Goal: Entertainment & Leisure: Consume media (video, audio)

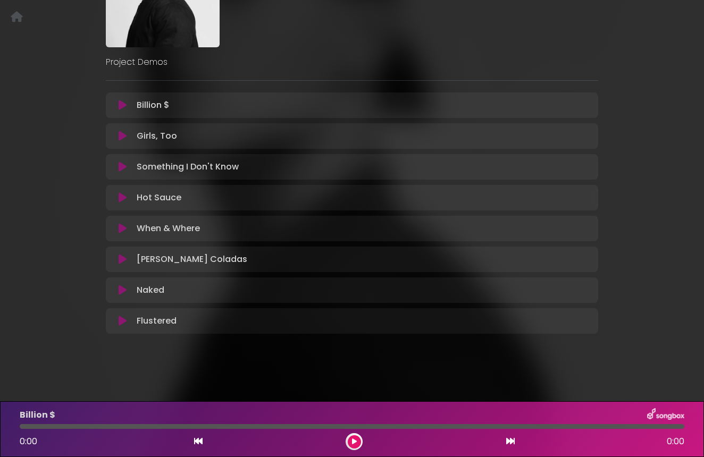
scroll to position [135, 0]
click at [119, 322] on icon at bounding box center [123, 321] width 8 height 11
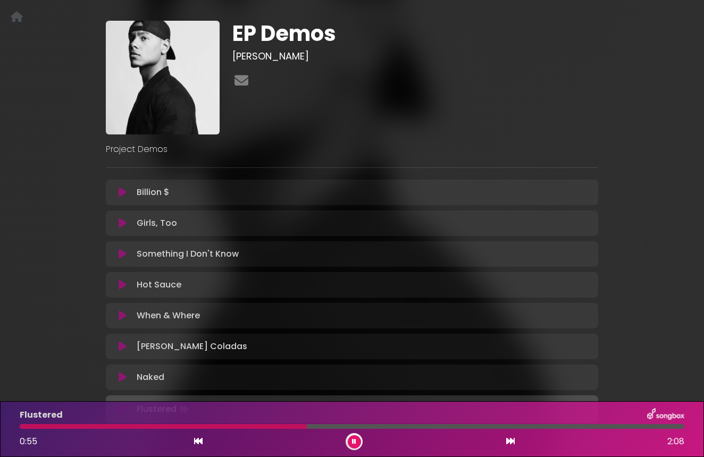
scroll to position [49, 0]
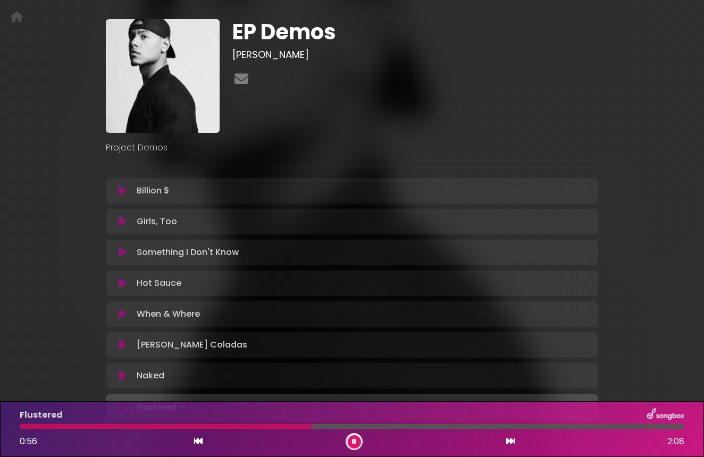
click at [124, 194] on icon at bounding box center [123, 191] width 8 height 11
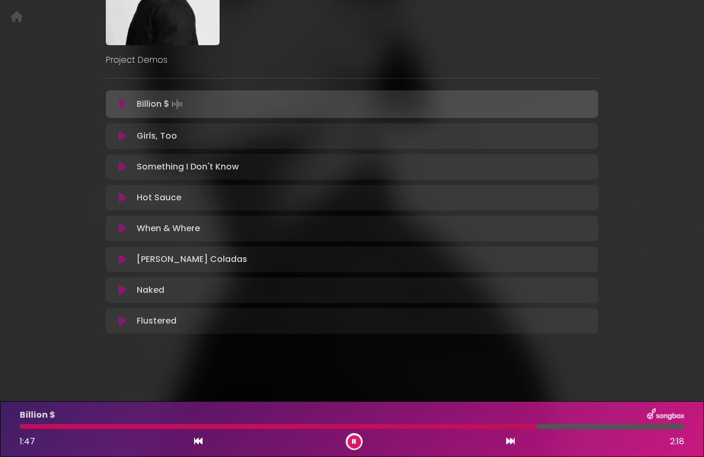
scroll to position [137, 0]
click at [122, 136] on icon at bounding box center [123, 136] width 8 height 11
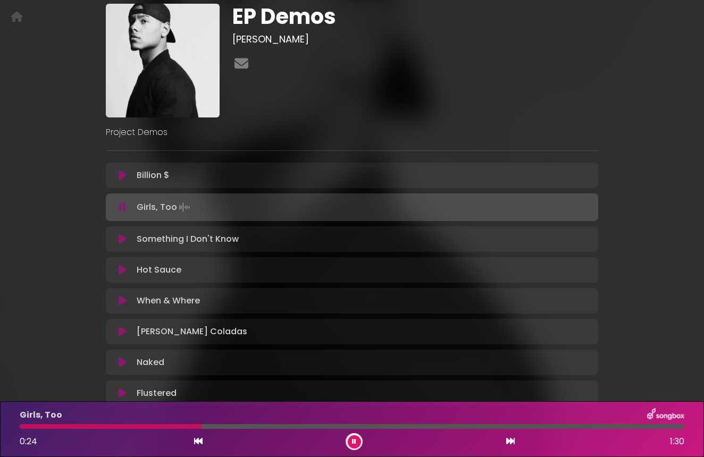
scroll to position [66, 0]
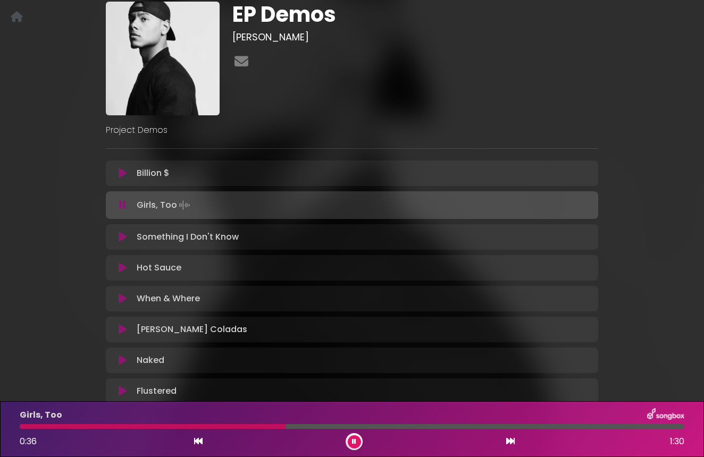
click at [120, 232] on icon at bounding box center [123, 237] width 8 height 11
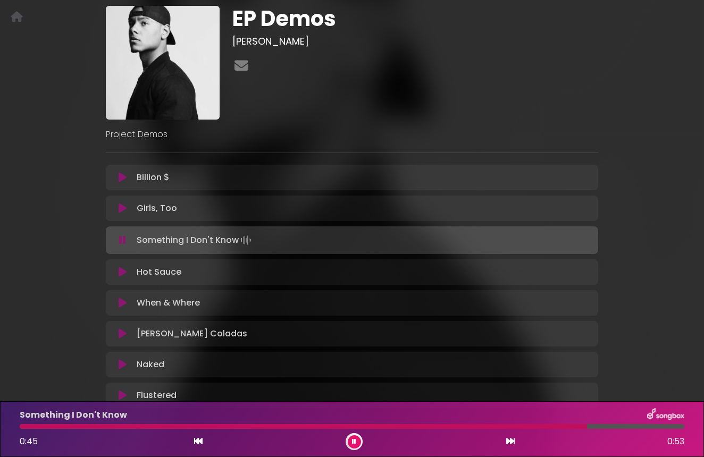
scroll to position [69, 0]
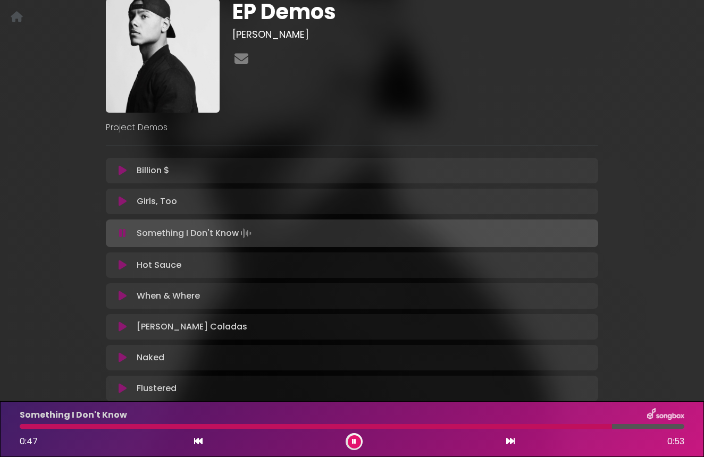
click at [123, 234] on icon at bounding box center [122, 233] width 7 height 11
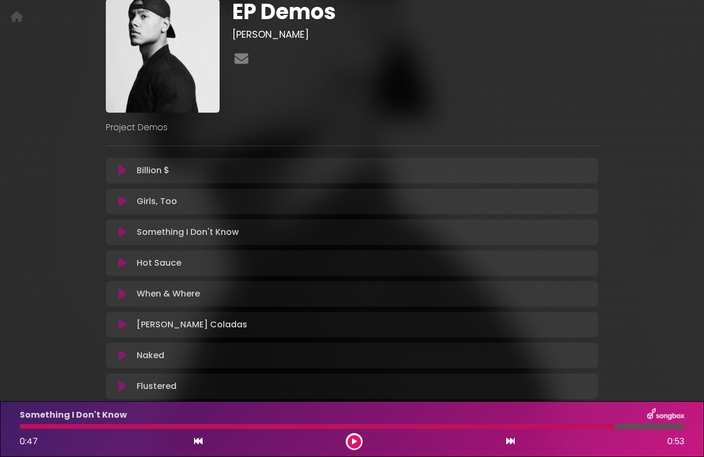
click at [122, 262] on icon at bounding box center [123, 263] width 8 height 11
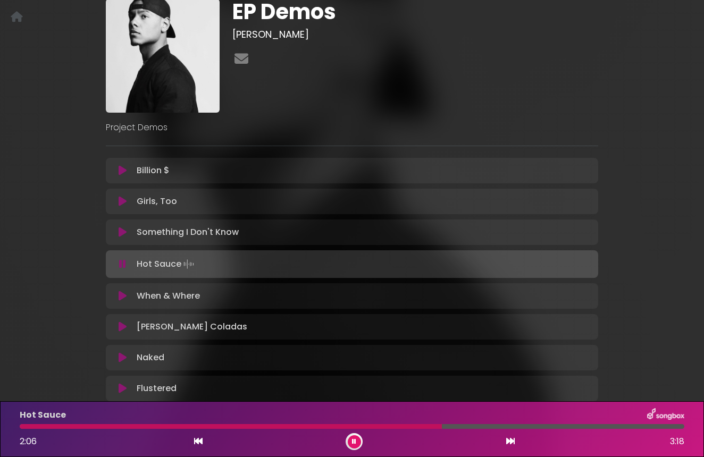
scroll to position [112, 0]
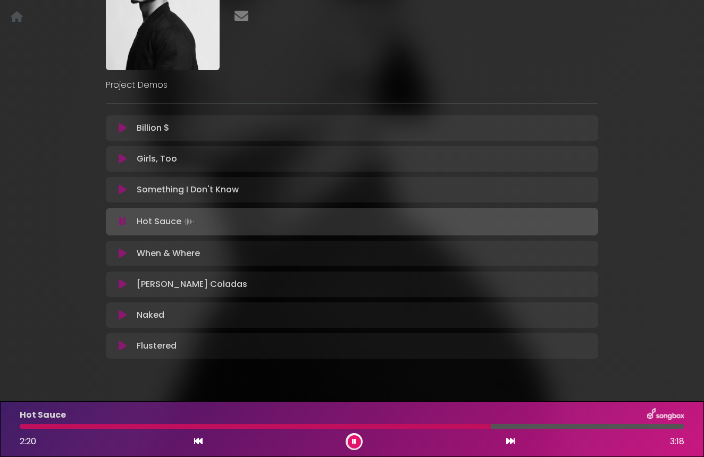
click at [119, 254] on icon at bounding box center [123, 253] width 8 height 11
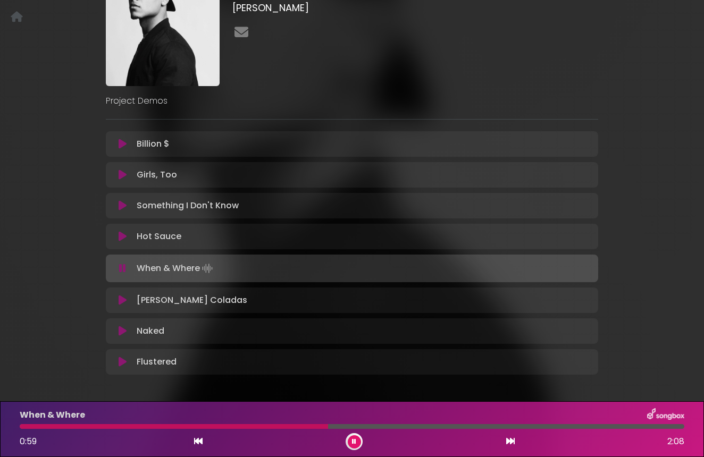
scroll to position [121, 0]
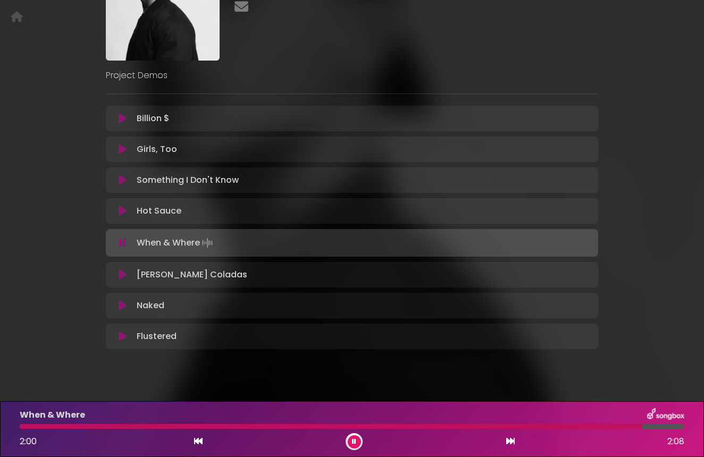
click at [124, 274] on icon at bounding box center [123, 275] width 8 height 11
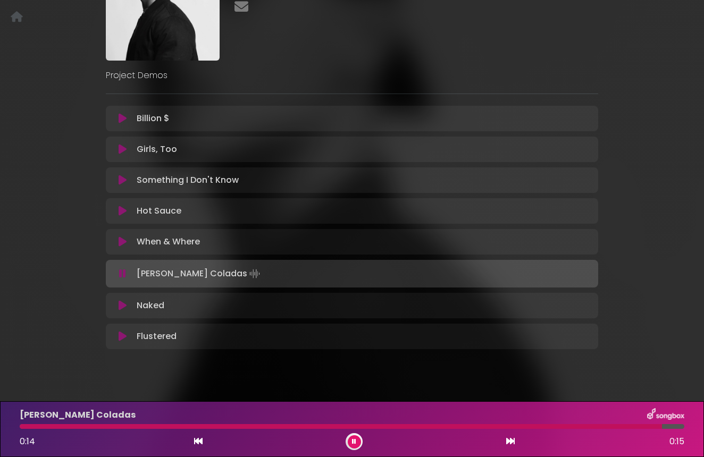
click at [119, 301] on icon at bounding box center [123, 305] width 8 height 11
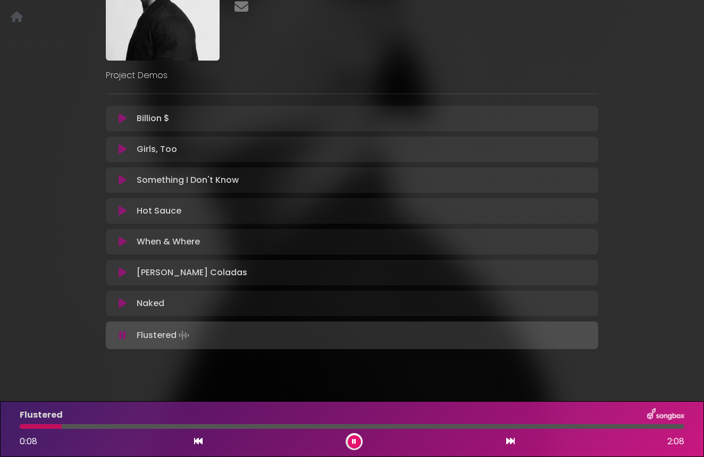
click at [93, 313] on div "EP Demos Tyler Kristian Project Demos" at bounding box center [352, 144] width 606 height 446
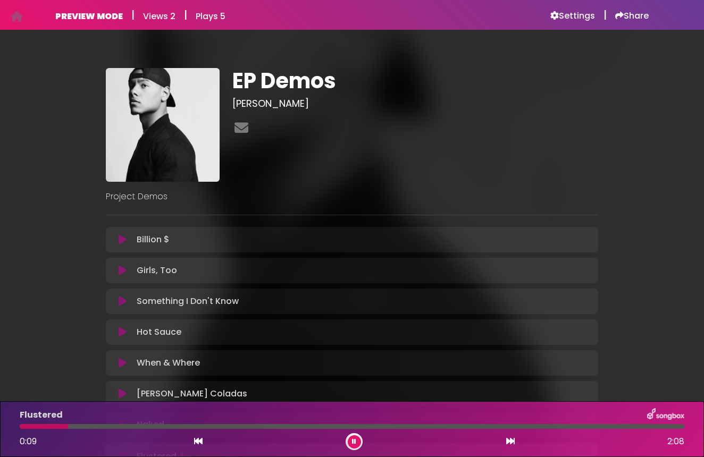
scroll to position [0, 0]
click at [117, 239] on button at bounding box center [122, 239] width 20 height 11
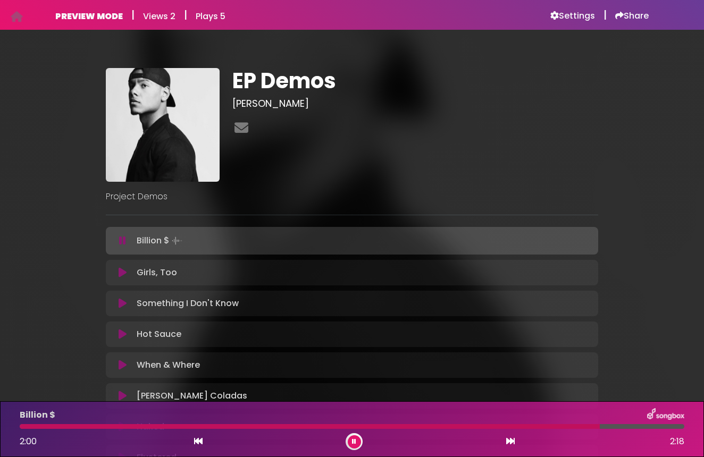
click at [122, 243] on icon at bounding box center [122, 241] width 7 height 11
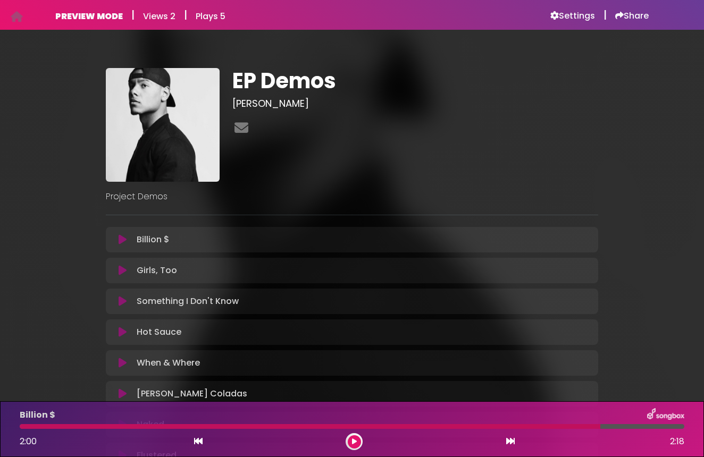
scroll to position [32, 0]
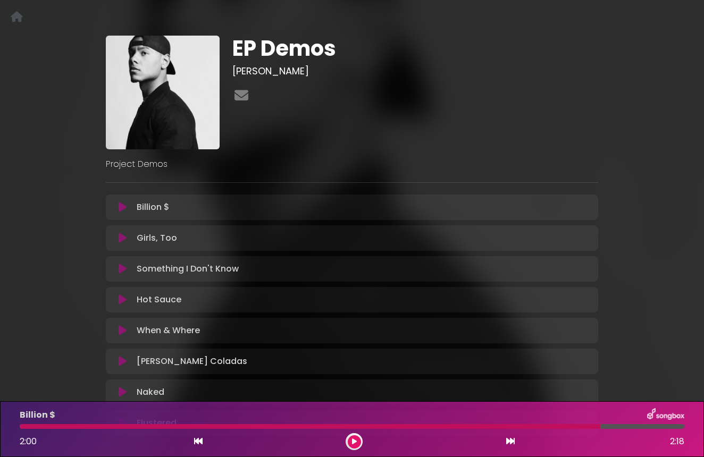
click at [120, 238] on icon at bounding box center [123, 238] width 8 height 11
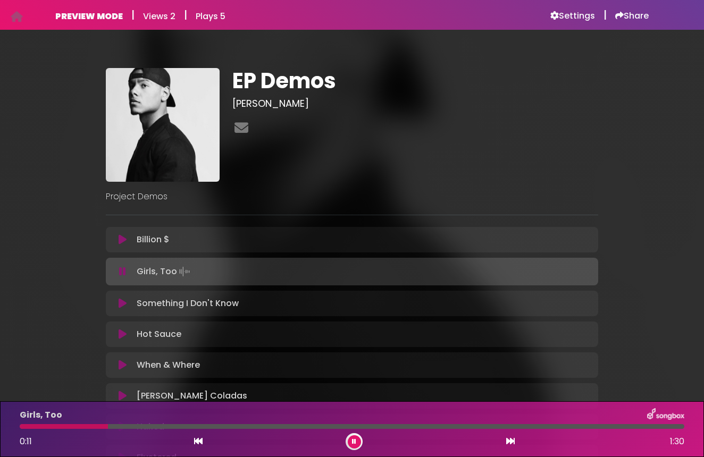
scroll to position [0, 0]
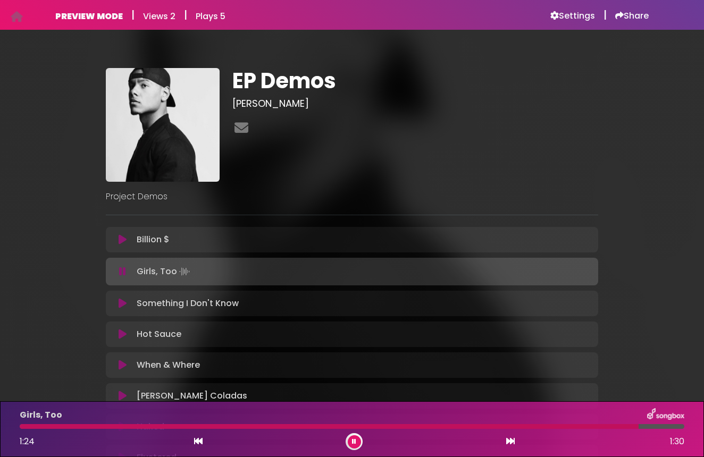
click at [121, 271] on icon at bounding box center [122, 271] width 7 height 11
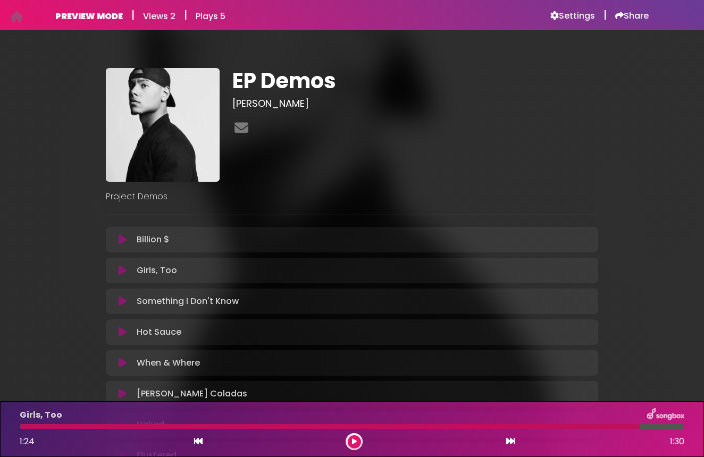
click at [125, 299] on icon at bounding box center [123, 301] width 8 height 11
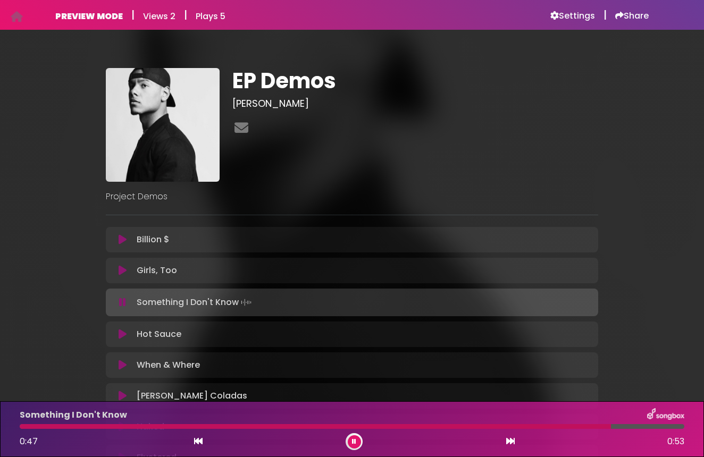
click at [123, 303] on icon at bounding box center [122, 302] width 7 height 11
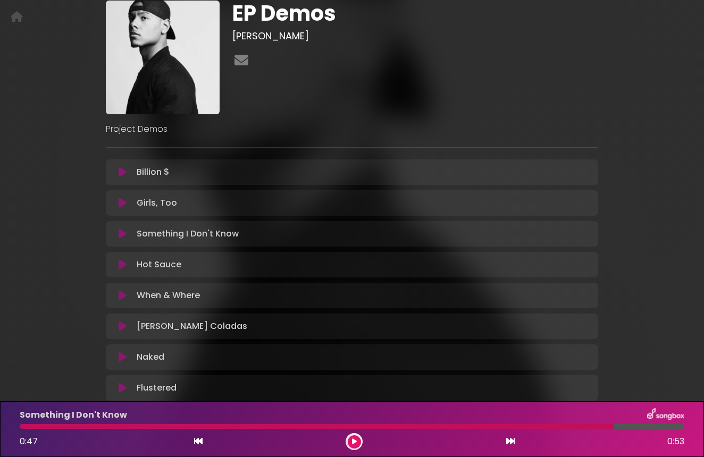
scroll to position [68, 0]
click at [119, 294] on icon at bounding box center [123, 295] width 8 height 11
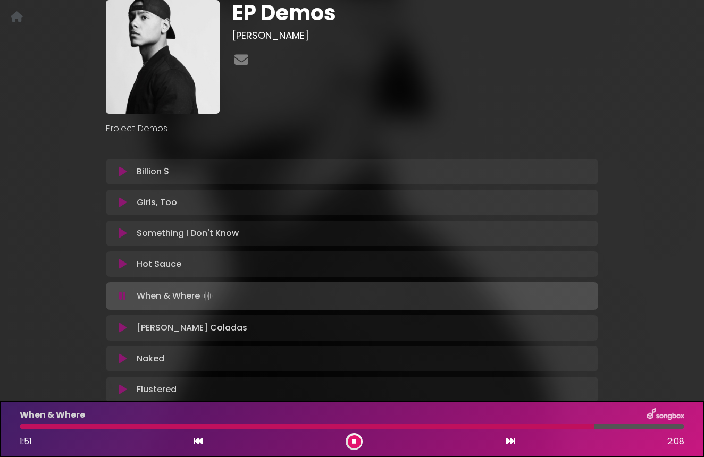
click at [117, 300] on button at bounding box center [122, 296] width 20 height 11
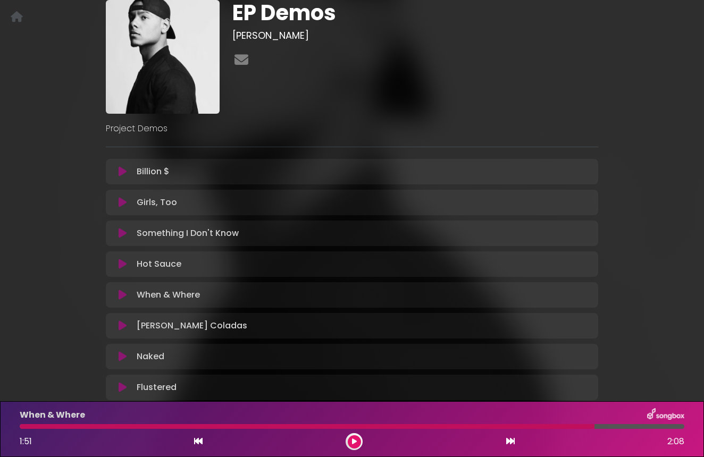
click at [119, 325] on icon at bounding box center [123, 326] width 8 height 11
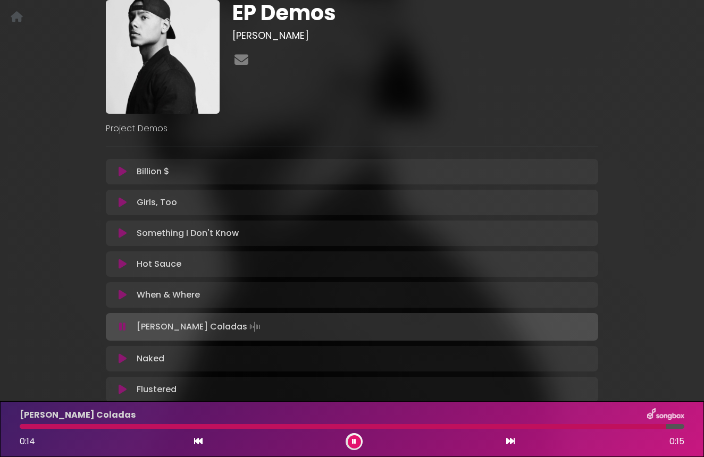
click at [120, 356] on icon at bounding box center [123, 359] width 8 height 11
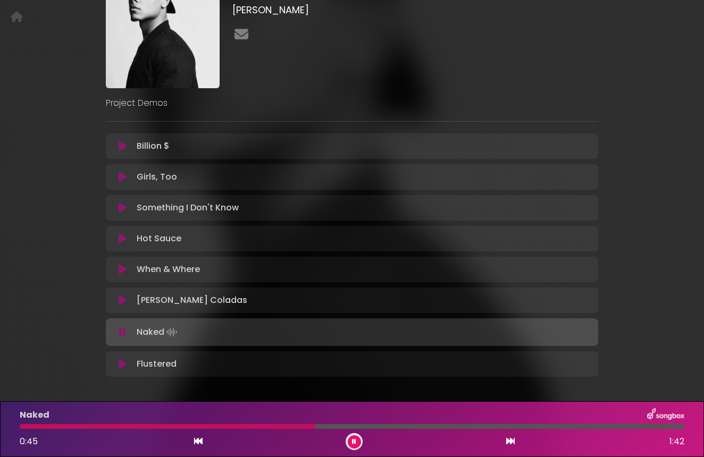
scroll to position [95, 0]
click at [125, 330] on icon at bounding box center [122, 331] width 7 height 11
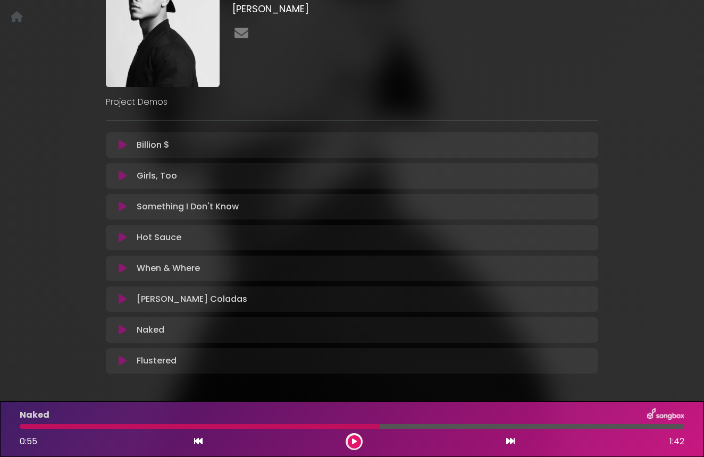
click at [121, 359] on icon at bounding box center [123, 361] width 8 height 11
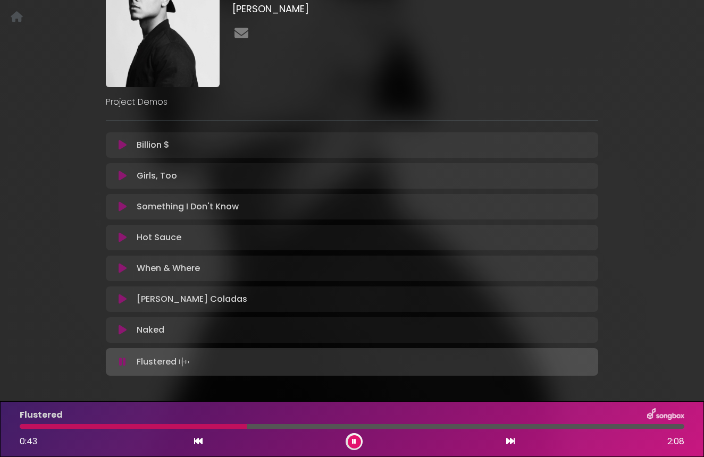
click at [352, 444] on icon at bounding box center [354, 442] width 4 height 6
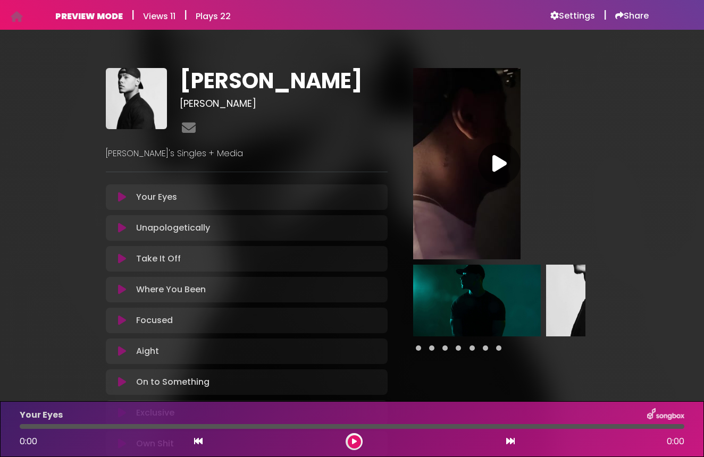
click at [123, 195] on icon at bounding box center [122, 197] width 8 height 11
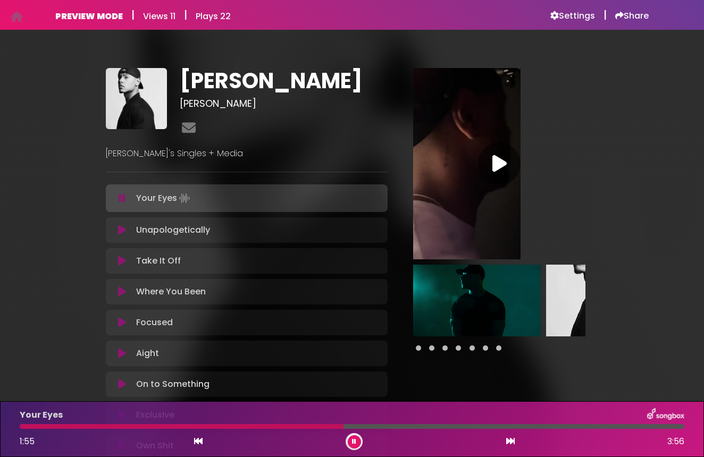
click at [121, 196] on icon at bounding box center [122, 198] width 7 height 11
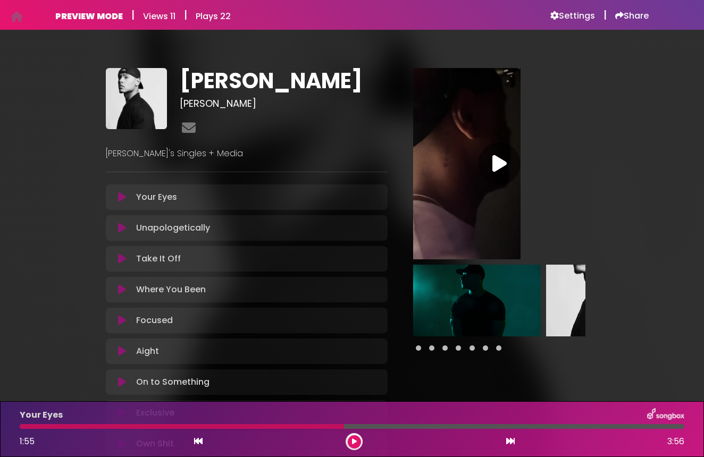
click at [499, 171] on icon at bounding box center [499, 163] width 14 height 19
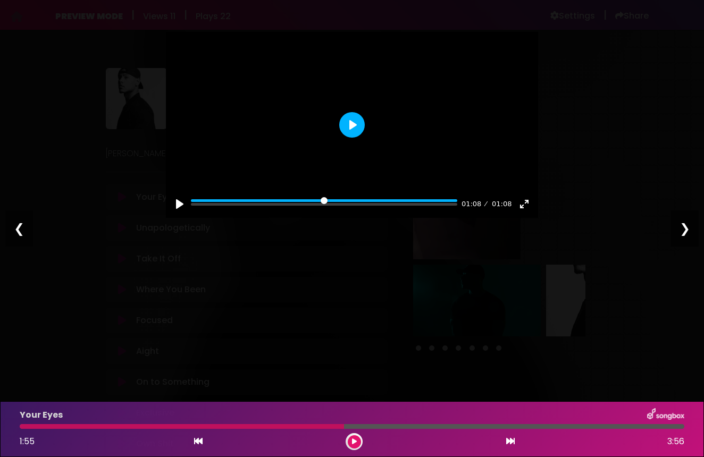
click at [363, 138] on button "Play" at bounding box center [352, 125] width 26 height 26
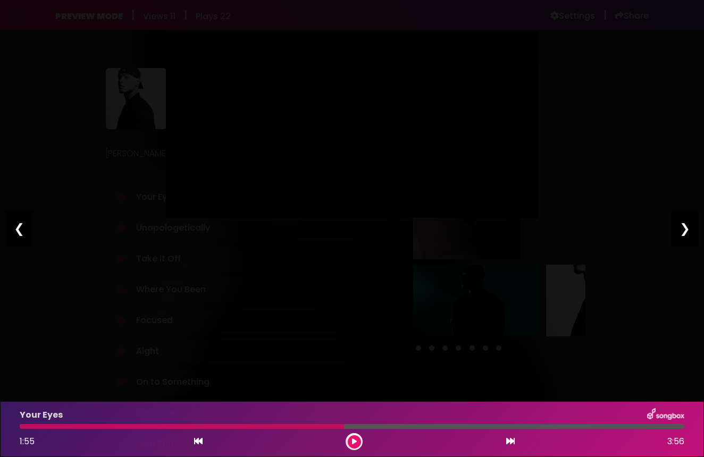
type input "***"
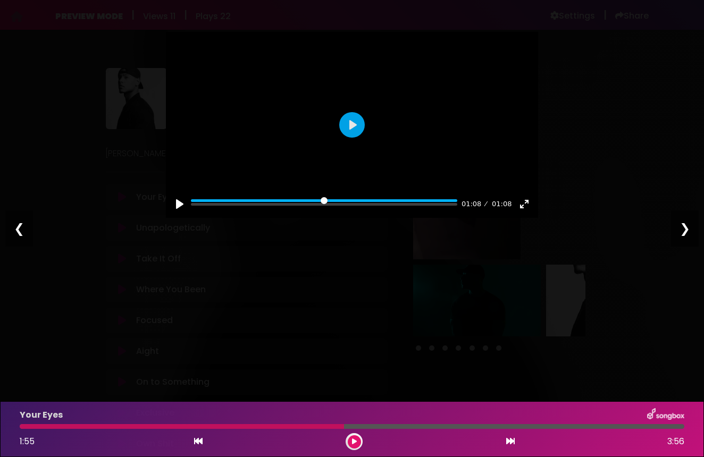
click at [480, 11] on div "Pause Play % buffered 00:00 01:08 01:08 Exit fullscreen Enter fullscreen Play ❮…" at bounding box center [352, 228] width 704 height 457
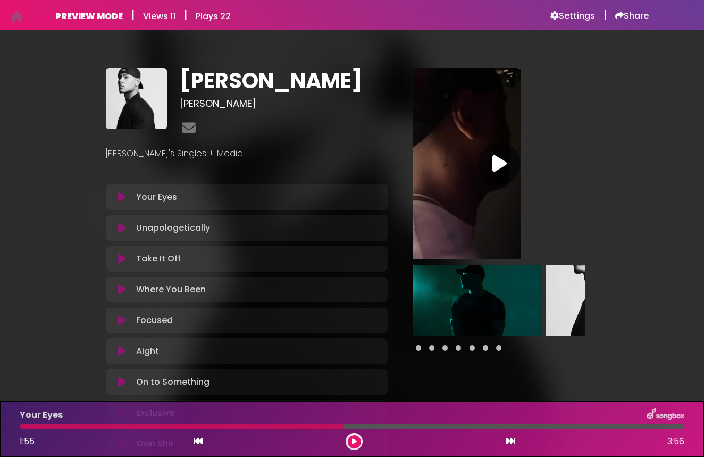
click at [118, 230] on icon at bounding box center [122, 228] width 8 height 11
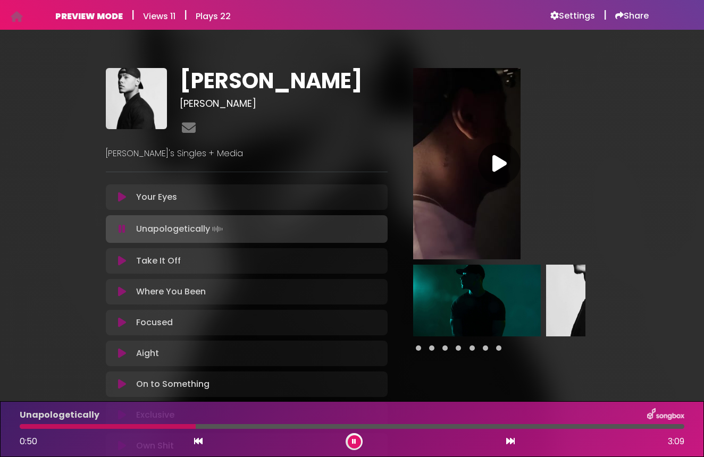
click at [121, 229] on icon at bounding box center [122, 229] width 7 height 11
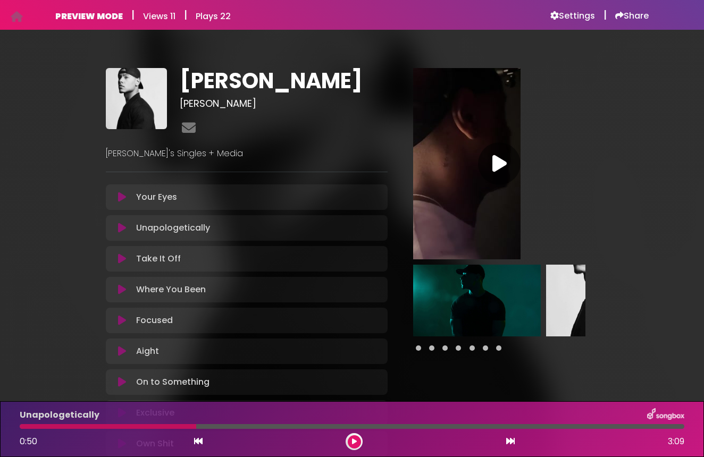
click at [121, 254] on icon at bounding box center [122, 259] width 8 height 11
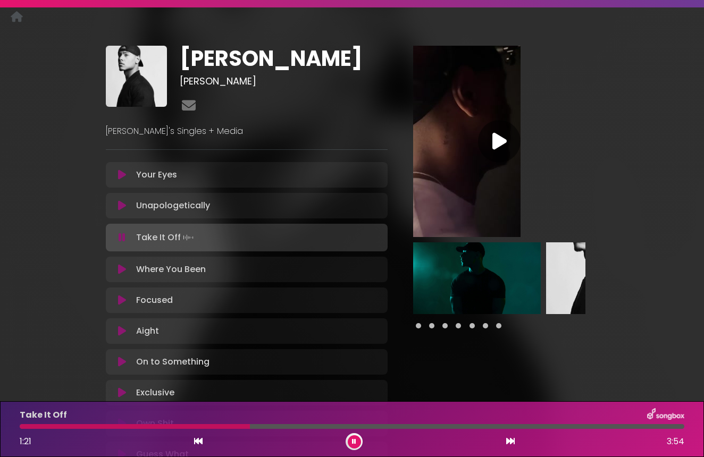
click at [121, 238] on icon at bounding box center [122, 237] width 7 height 11
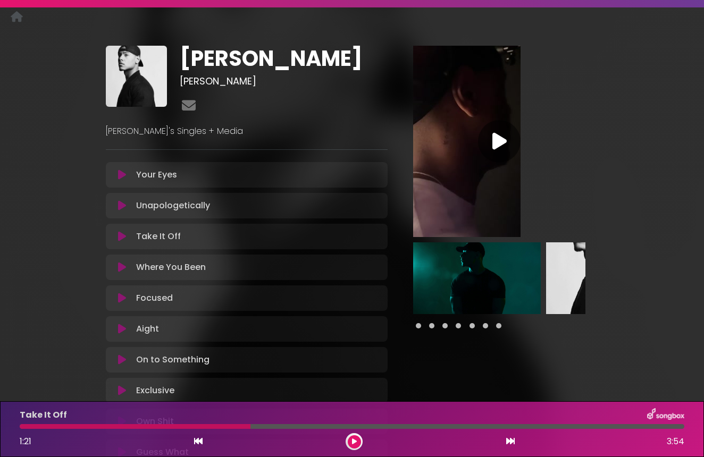
click at [115, 268] on button at bounding box center [122, 267] width 20 height 11
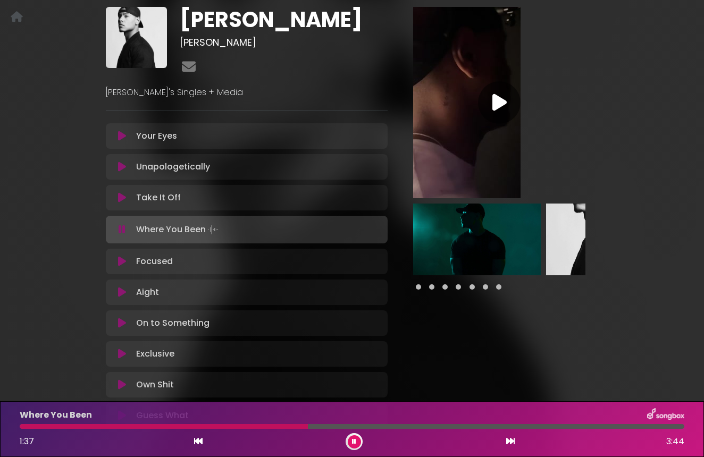
scroll to position [63, 0]
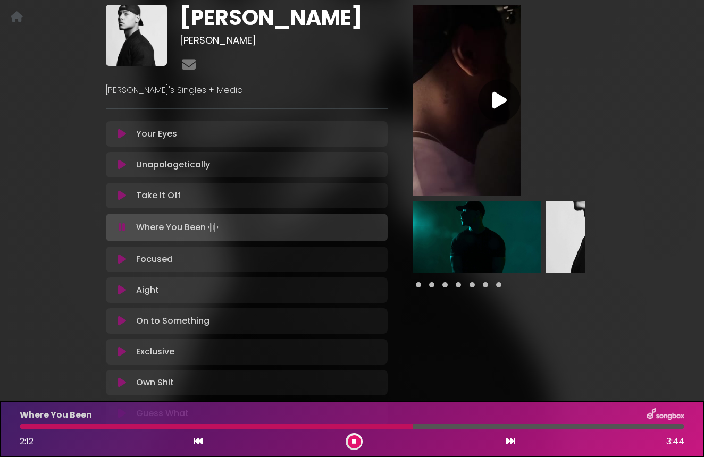
click at [122, 226] on icon at bounding box center [122, 227] width 7 height 11
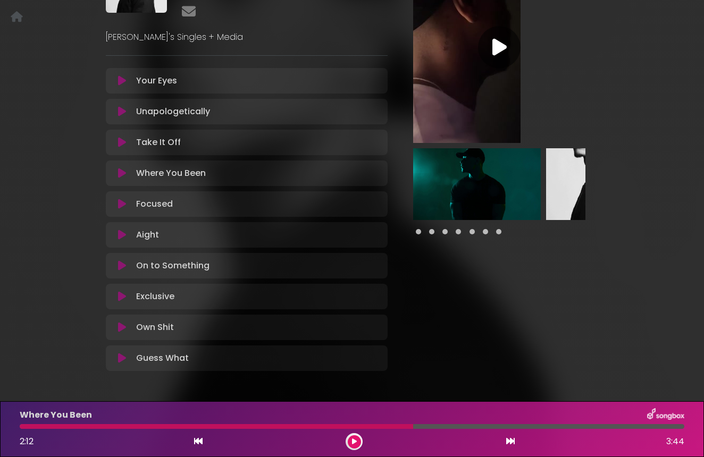
scroll to position [119, 0]
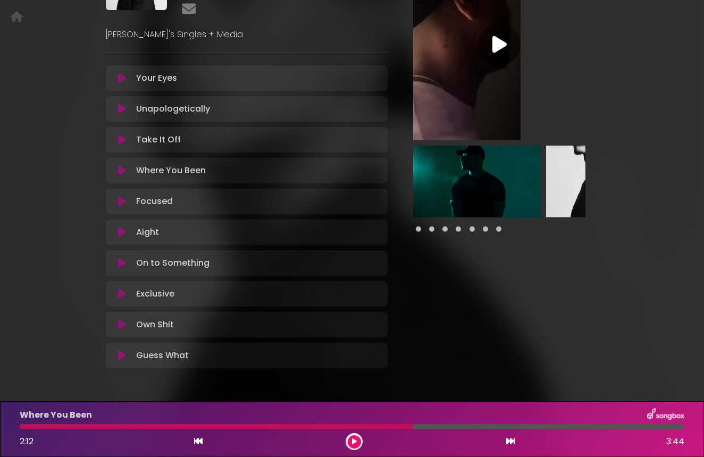
click at [120, 297] on icon at bounding box center [122, 294] width 8 height 11
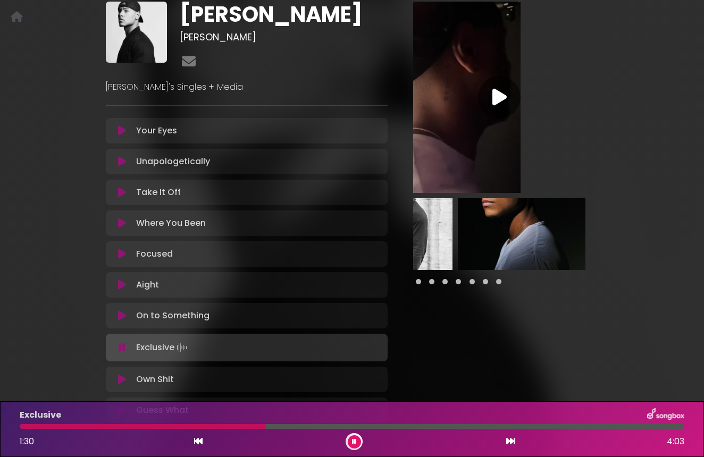
scroll to position [63, 0]
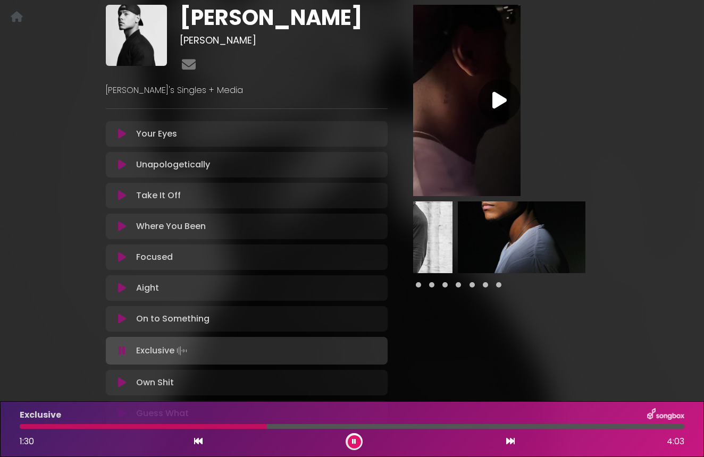
click at [532, 252] on img at bounding box center [522, 237] width 128 height 72
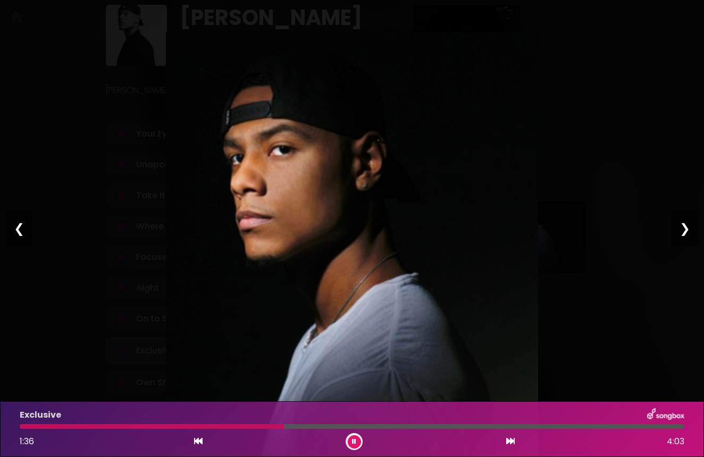
click at [478, 15] on div "Pause Play % buffered 00:00 00:00 01:08 Exit fullscreen Enter fullscreen Play ❮…" at bounding box center [352, 228] width 704 height 457
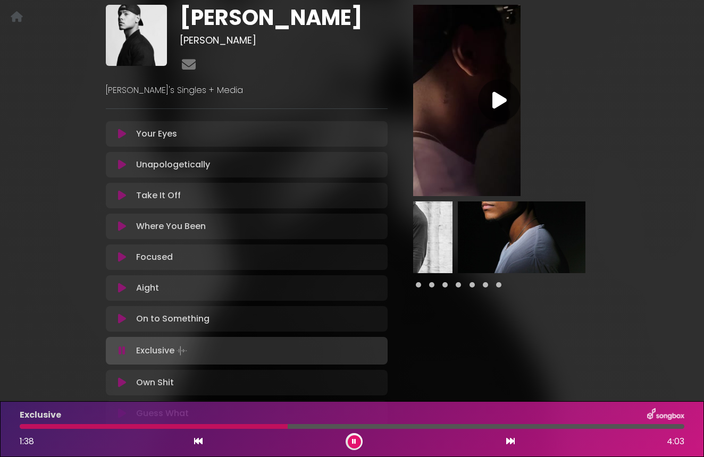
click at [432, 257] on img at bounding box center [389, 237] width 128 height 72
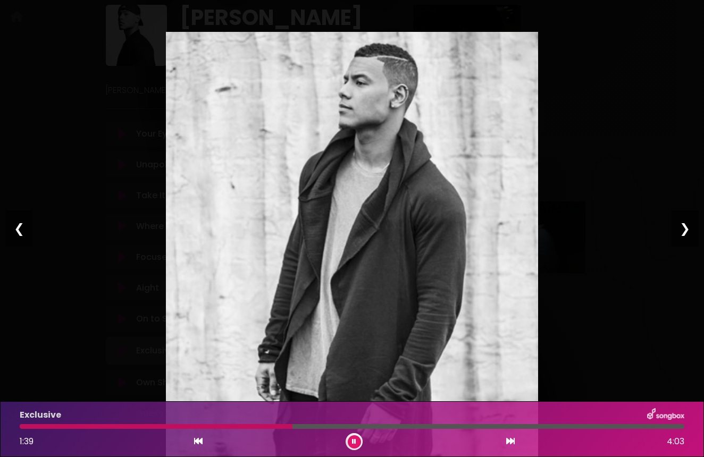
click at [425, 19] on div "Pause Play % buffered 00:00 00:00 01:08 Exit fullscreen Enter fullscreen Play ❮…" at bounding box center [352, 228] width 704 height 457
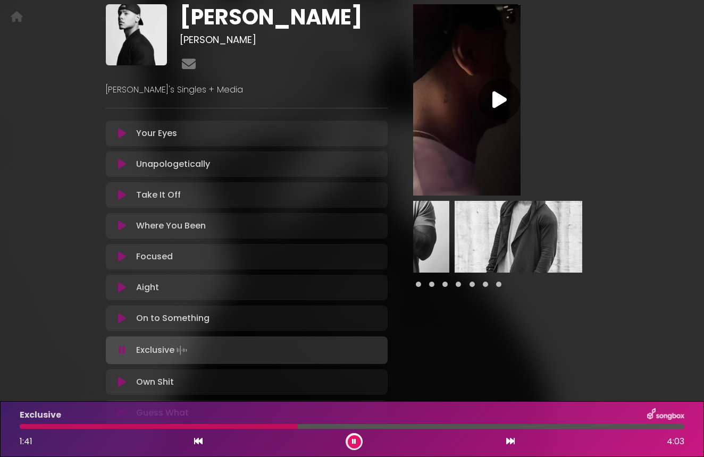
scroll to position [64, 0]
click at [431, 235] on img at bounding box center [386, 236] width 128 height 72
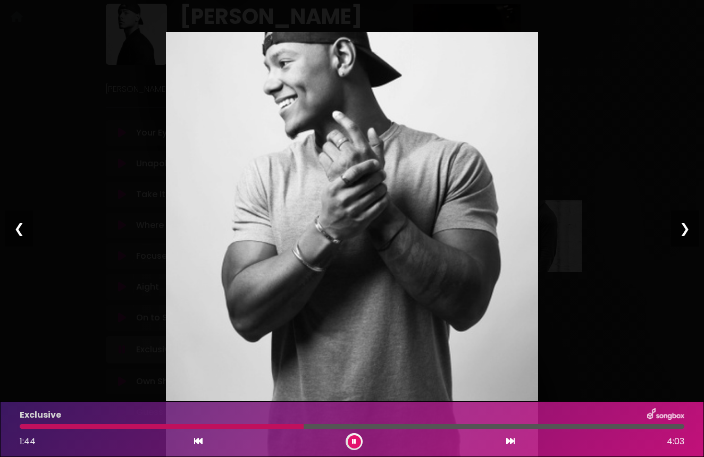
click at [399, 33] on img at bounding box center [352, 262] width 372 height 460
click at [404, 16] on div "Pause Play % buffered 00:00 00:00 01:08 Exit fullscreen Enter fullscreen Play ❮…" at bounding box center [352, 228] width 704 height 457
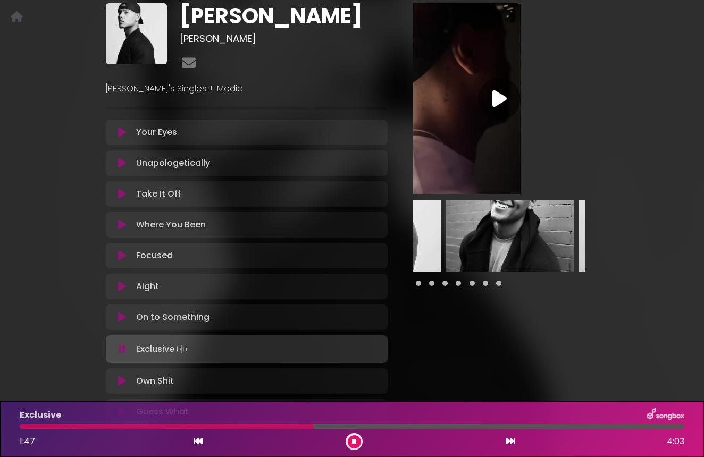
scroll to position [0, 369]
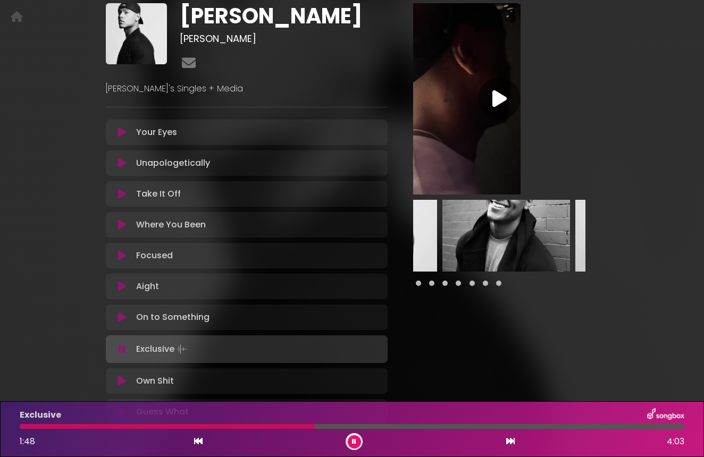
click at [480, 236] on img at bounding box center [506, 236] width 128 height 72
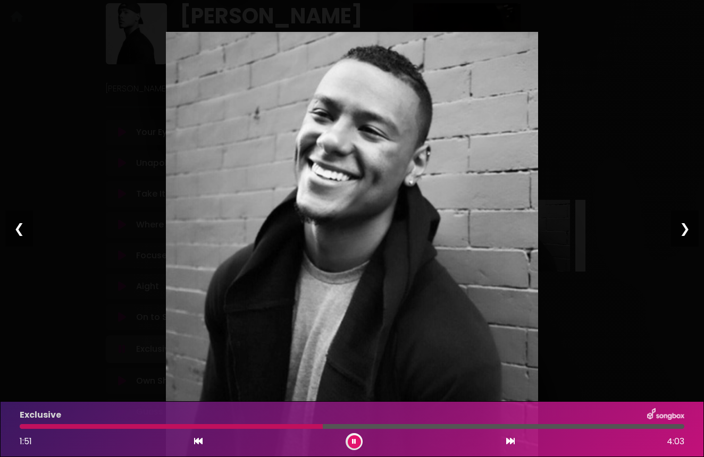
click at [513, 15] on div "Pause Play % buffered 00:00 00:00 01:08 Exit fullscreen Enter fullscreen Play ❮…" at bounding box center [352, 228] width 704 height 457
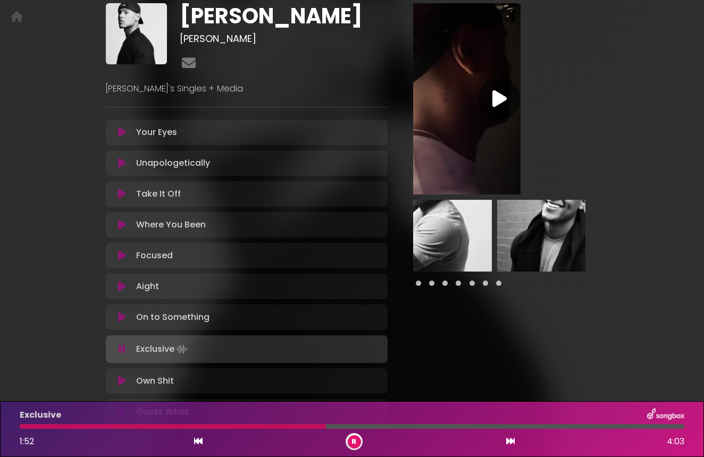
scroll to position [0, 291]
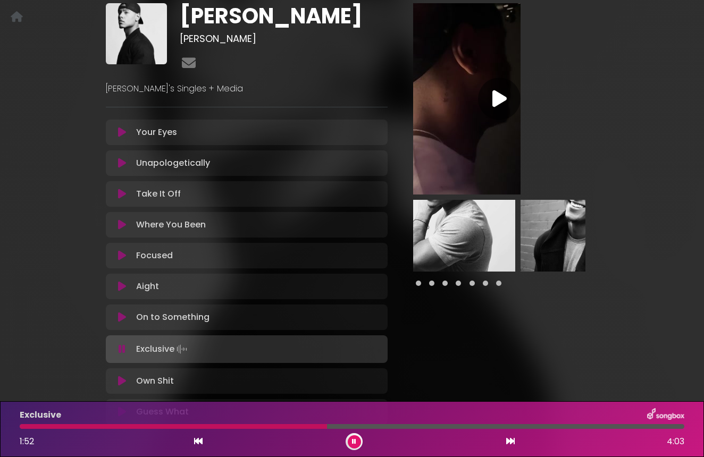
click at [469, 215] on img at bounding box center [452, 236] width 128 height 72
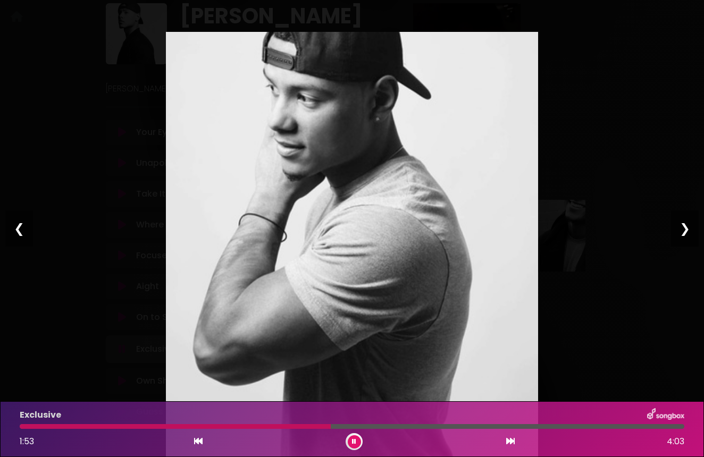
click at [391, 14] on div "Pause Play % buffered 00:00 00:00 01:08 Exit fullscreen Enter fullscreen Play ❮…" at bounding box center [352, 228] width 704 height 457
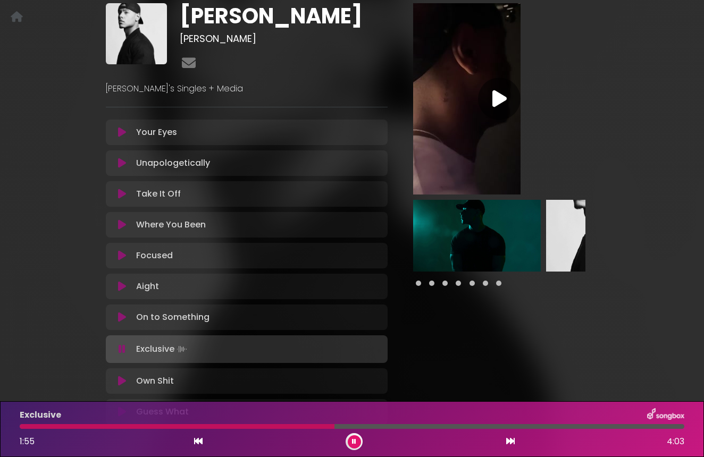
scroll to position [0, 5]
click at [559, 240] on img at bounding box center [605, 236] width 128 height 72
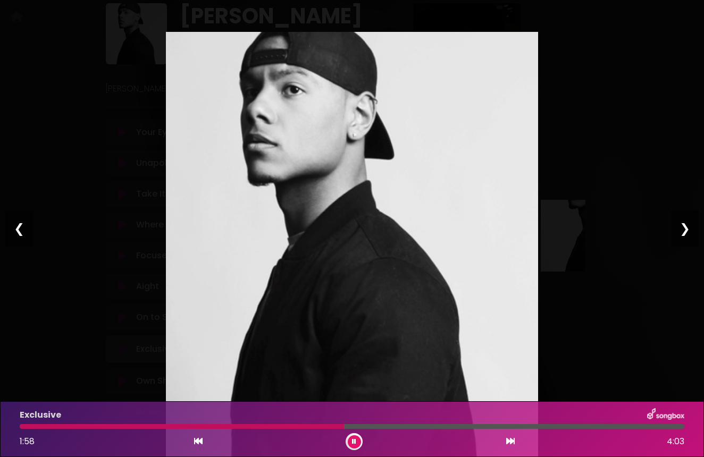
click at [449, 23] on div "Pause Play % buffered 00:00 00:00 01:08 Exit fullscreen Enter fullscreen Play ❮…" at bounding box center [352, 228] width 704 height 457
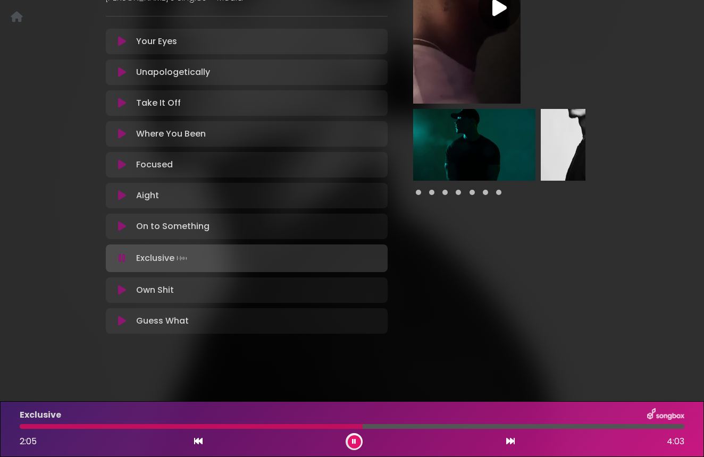
scroll to position [155, 0]
click at [121, 261] on icon at bounding box center [122, 259] width 7 height 11
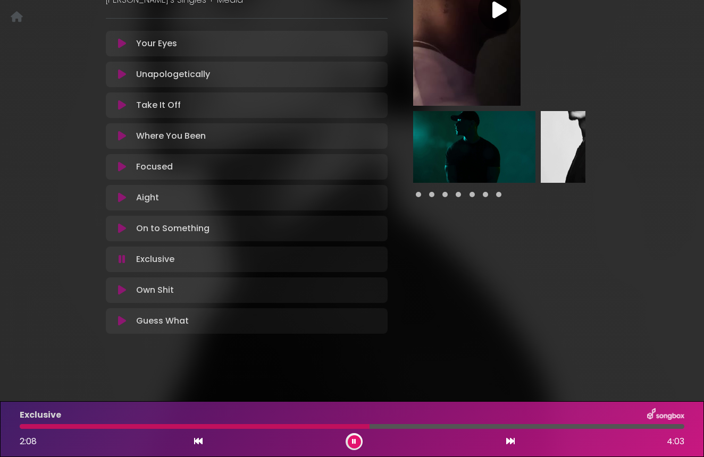
scroll to position [153, 0]
click at [125, 325] on icon at bounding box center [122, 321] width 8 height 11
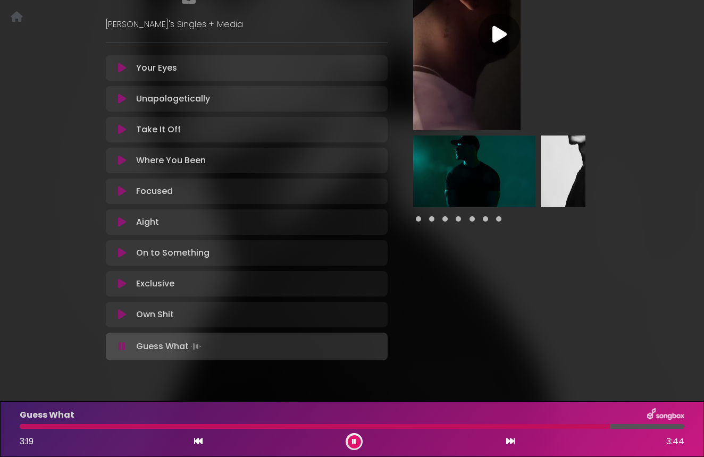
scroll to position [131, 0]
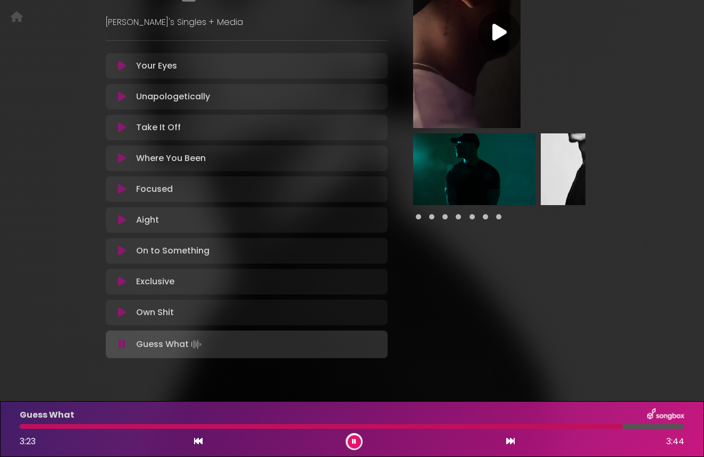
click at [122, 344] on icon at bounding box center [122, 344] width 7 height 11
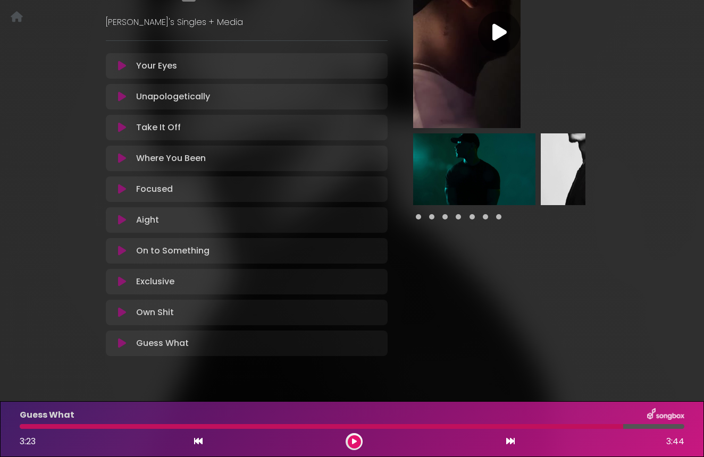
click at [122, 190] on icon at bounding box center [122, 189] width 8 height 11
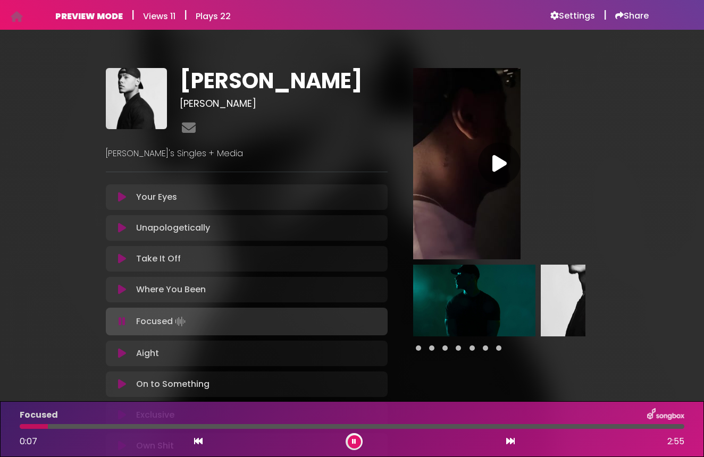
scroll to position [0, 0]
click at [355, 440] on icon at bounding box center [354, 442] width 4 height 6
